Goal: Task Accomplishment & Management: Manage account settings

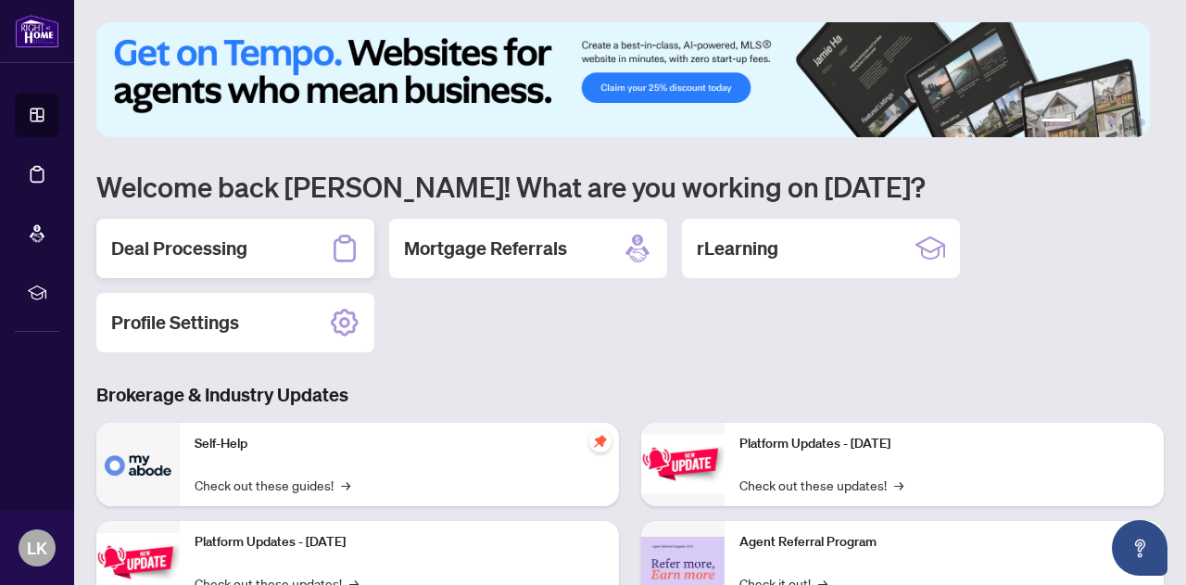
click at [266, 240] on div "Deal Processing" at bounding box center [235, 248] width 278 height 59
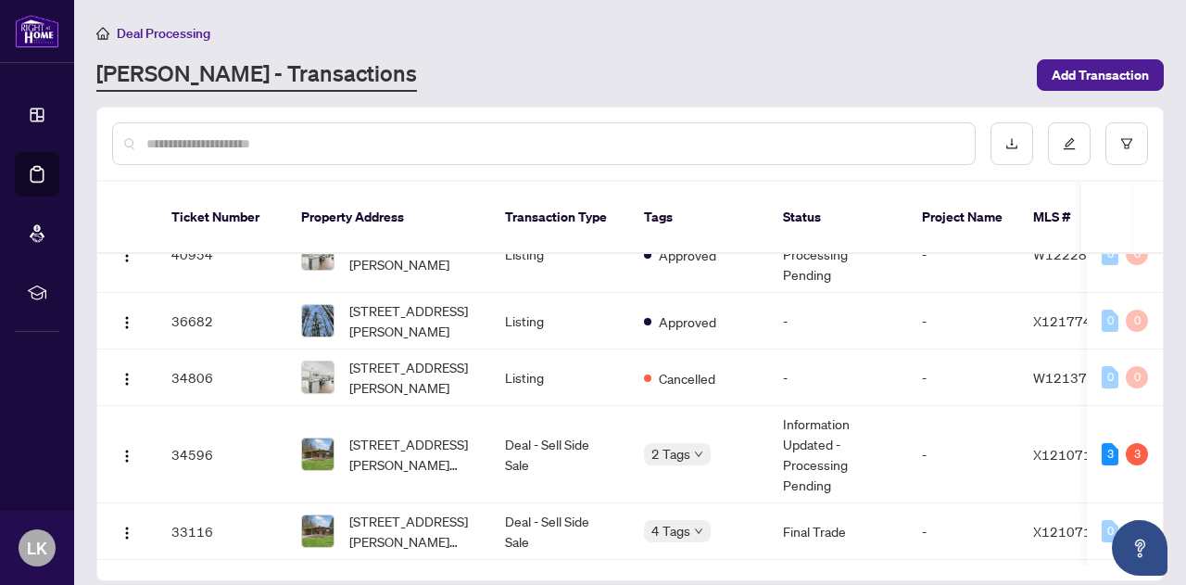
scroll to position [362, 0]
click at [816, 423] on td "Information Updated - Processing Pending" at bounding box center [837, 453] width 139 height 97
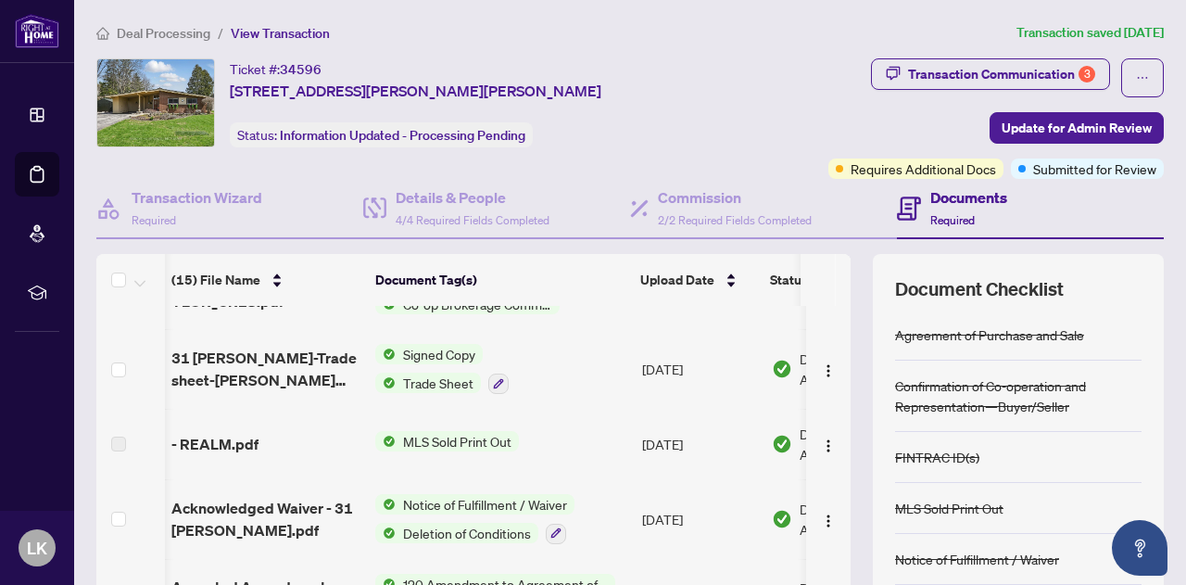
scroll to position [294, 1]
click at [209, 382] on span "31 [PERSON_NAME]-Trade sheet-[PERSON_NAME] signed.pdf" at bounding box center [265, 368] width 189 height 44
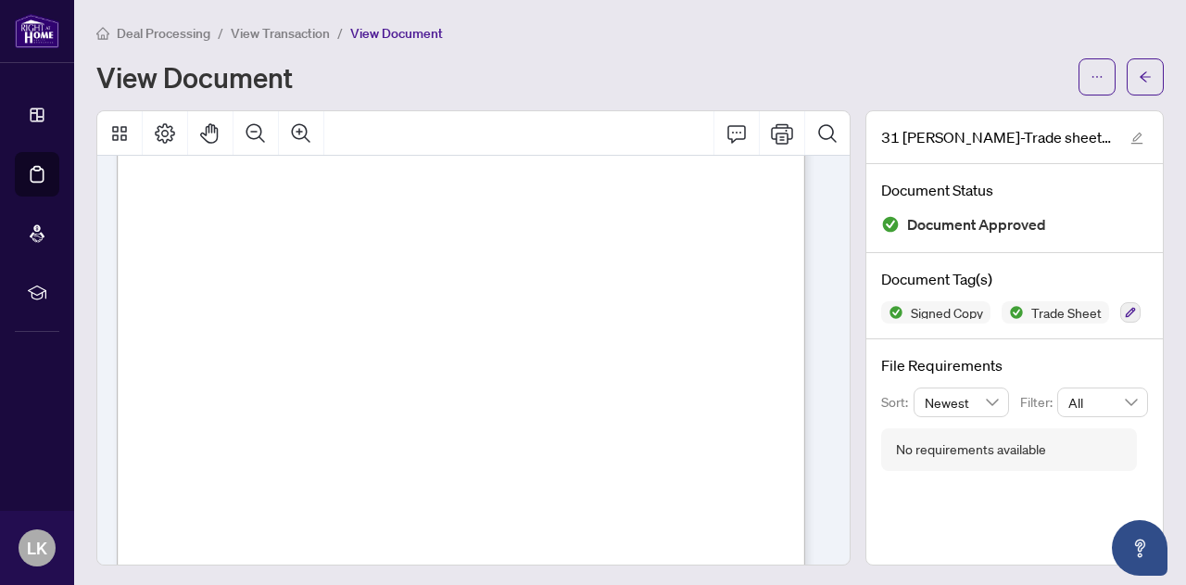
scroll to position [287, 0]
click at [287, 34] on span "View Transaction" at bounding box center [280, 33] width 99 height 17
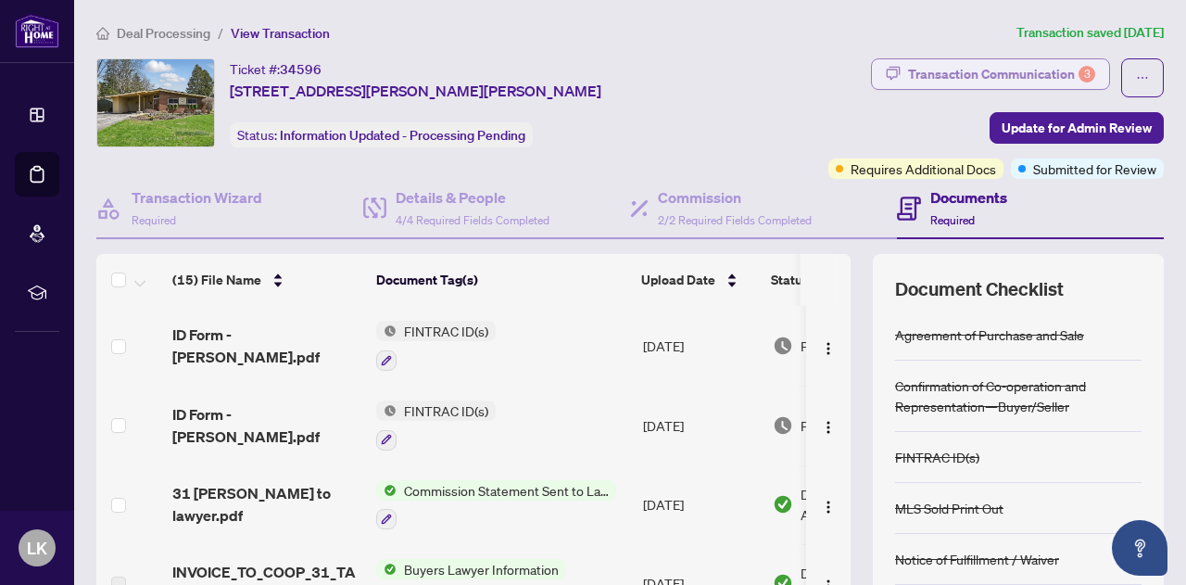
click at [1004, 73] on div "Transaction Communication 3" at bounding box center [1001, 74] width 187 height 30
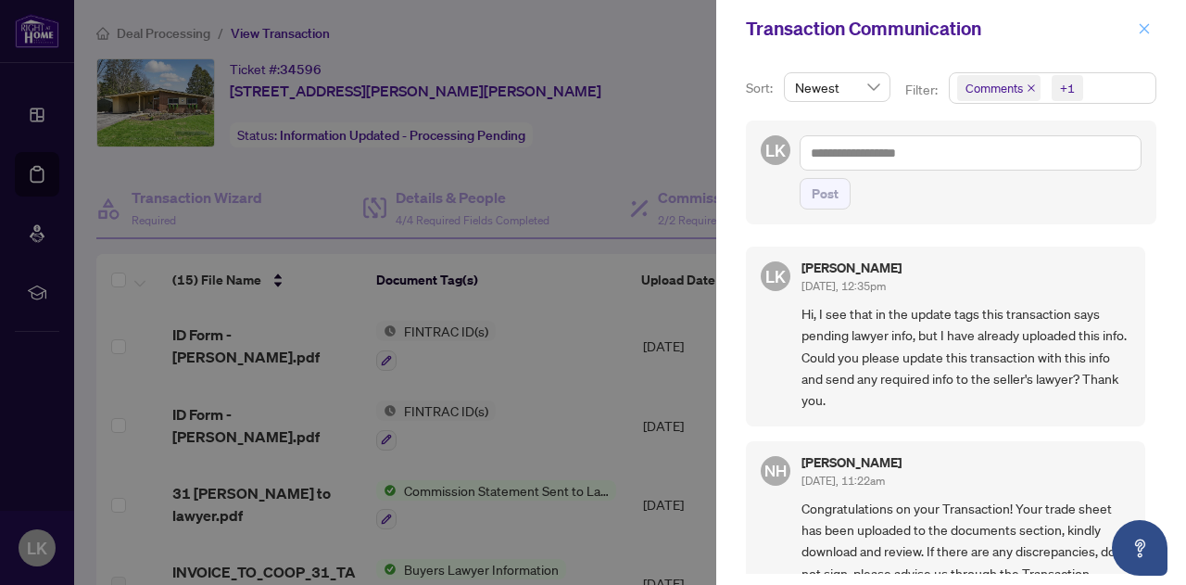
click at [1142, 31] on icon "close" at bounding box center [1145, 28] width 10 height 10
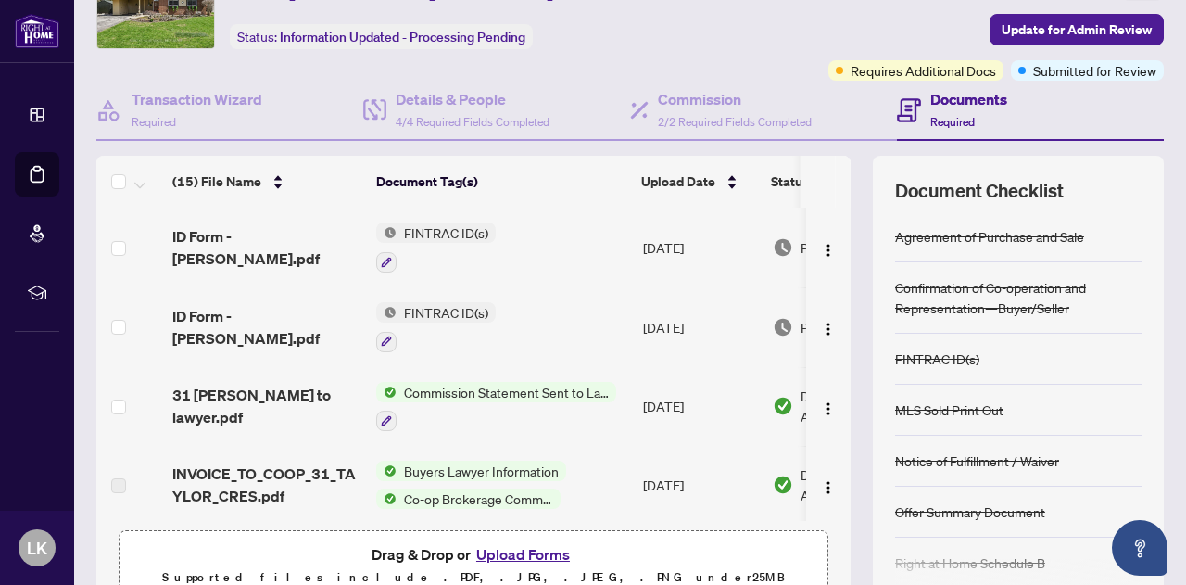
scroll to position [95, 0]
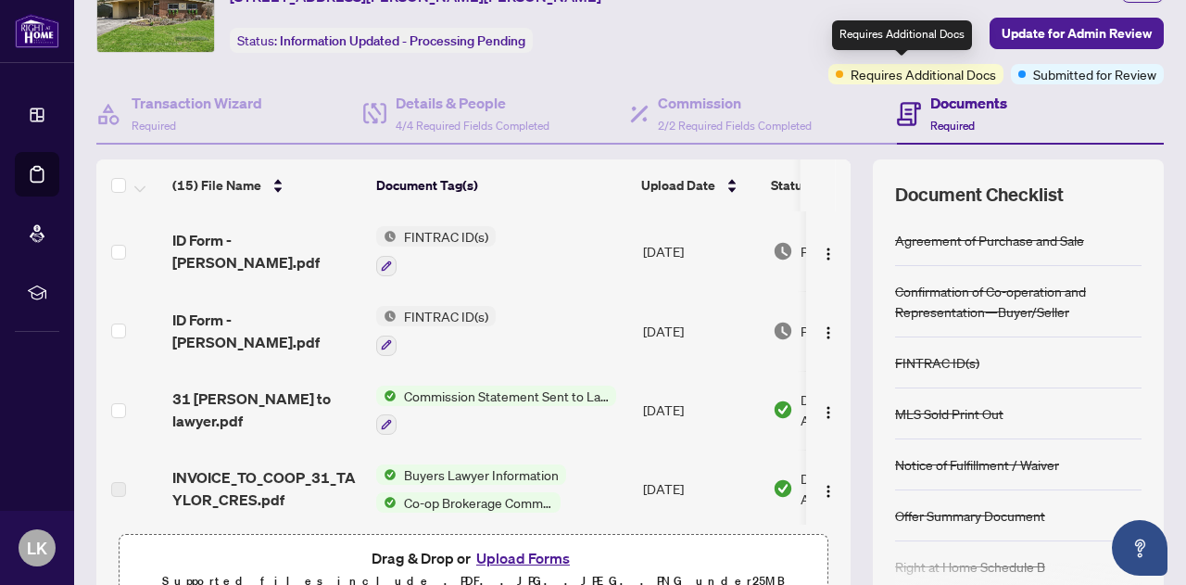
click at [912, 69] on span "Requires Additional Docs" at bounding box center [923, 74] width 145 height 20
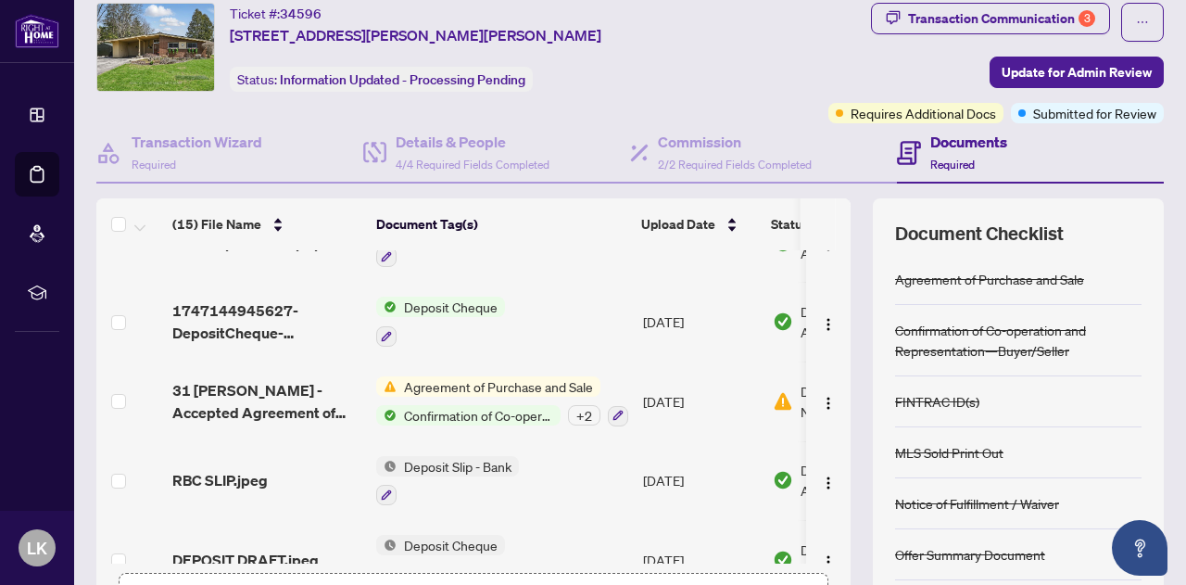
scroll to position [860, 0]
